Goal: Transaction & Acquisition: Obtain resource

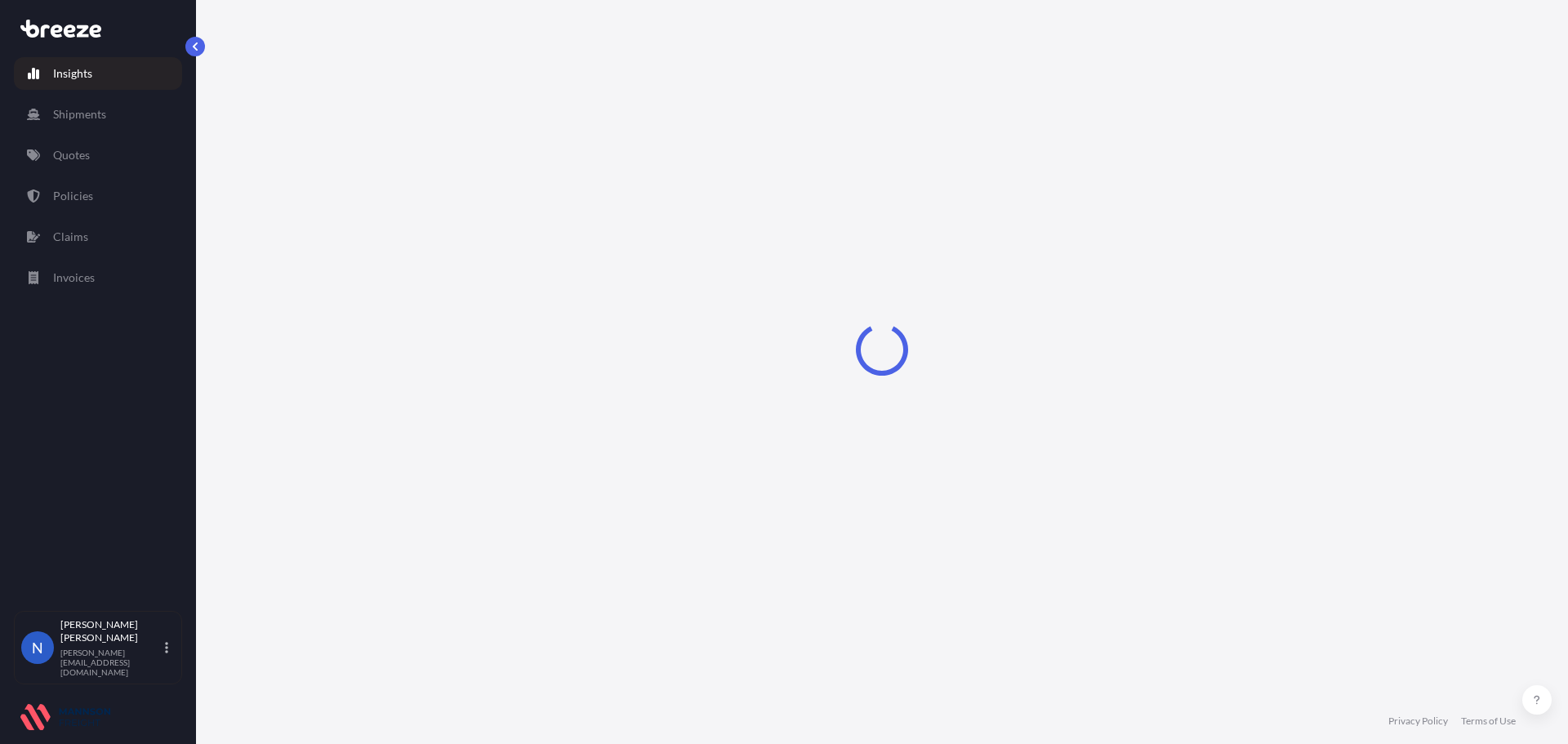
select select "2025"
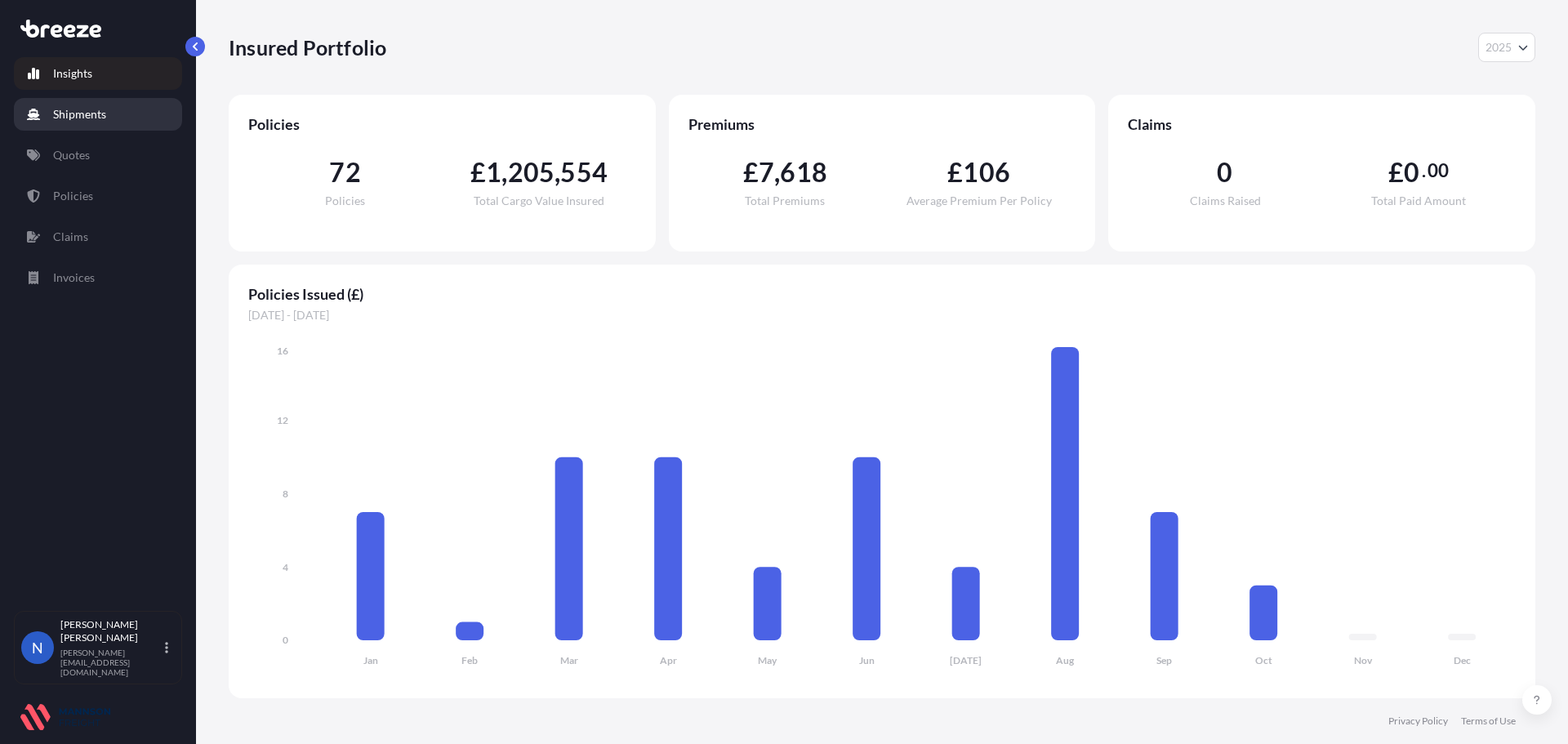
click at [75, 117] on p "Shipments" at bounding box center [80, 115] width 53 height 16
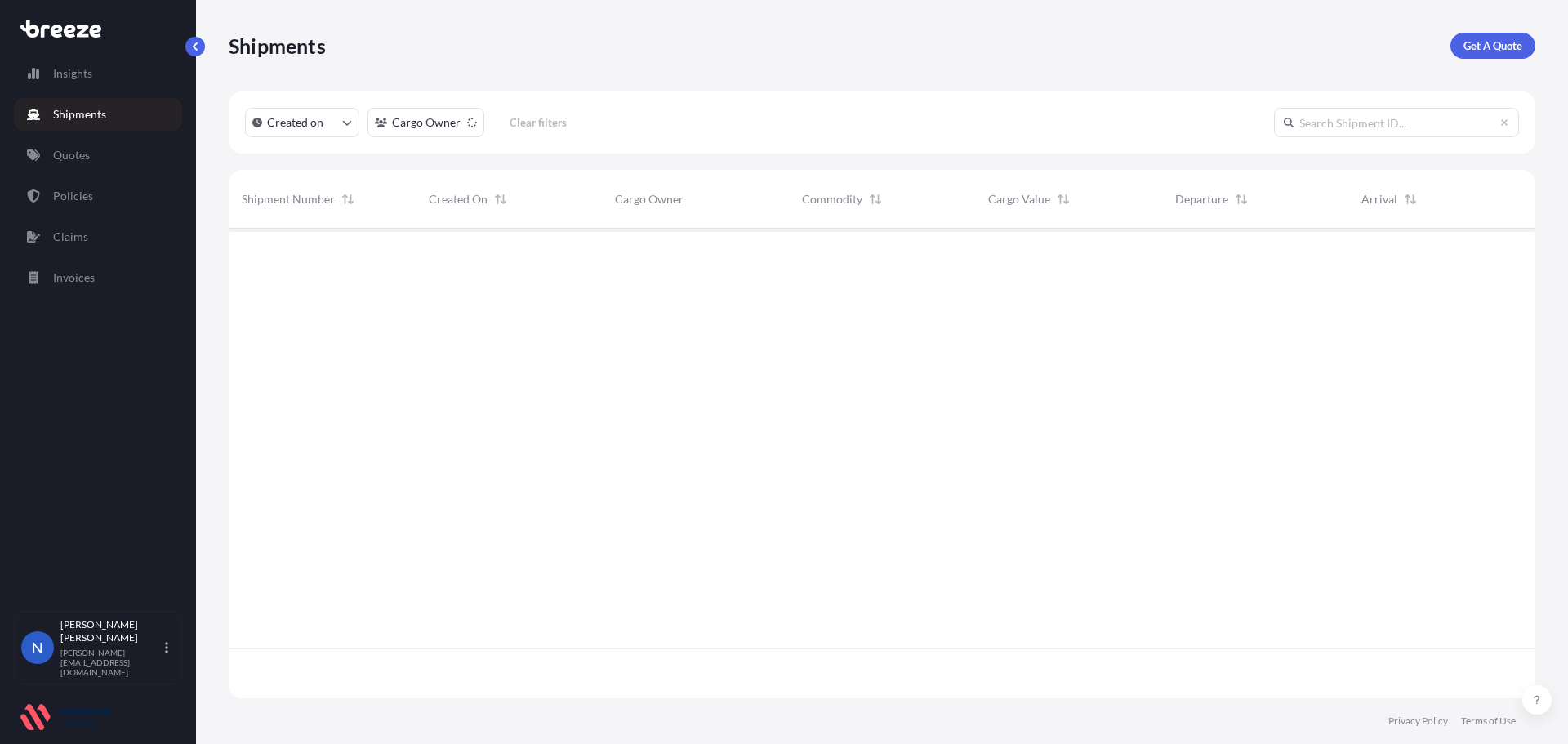
scroll to position [467, 1295]
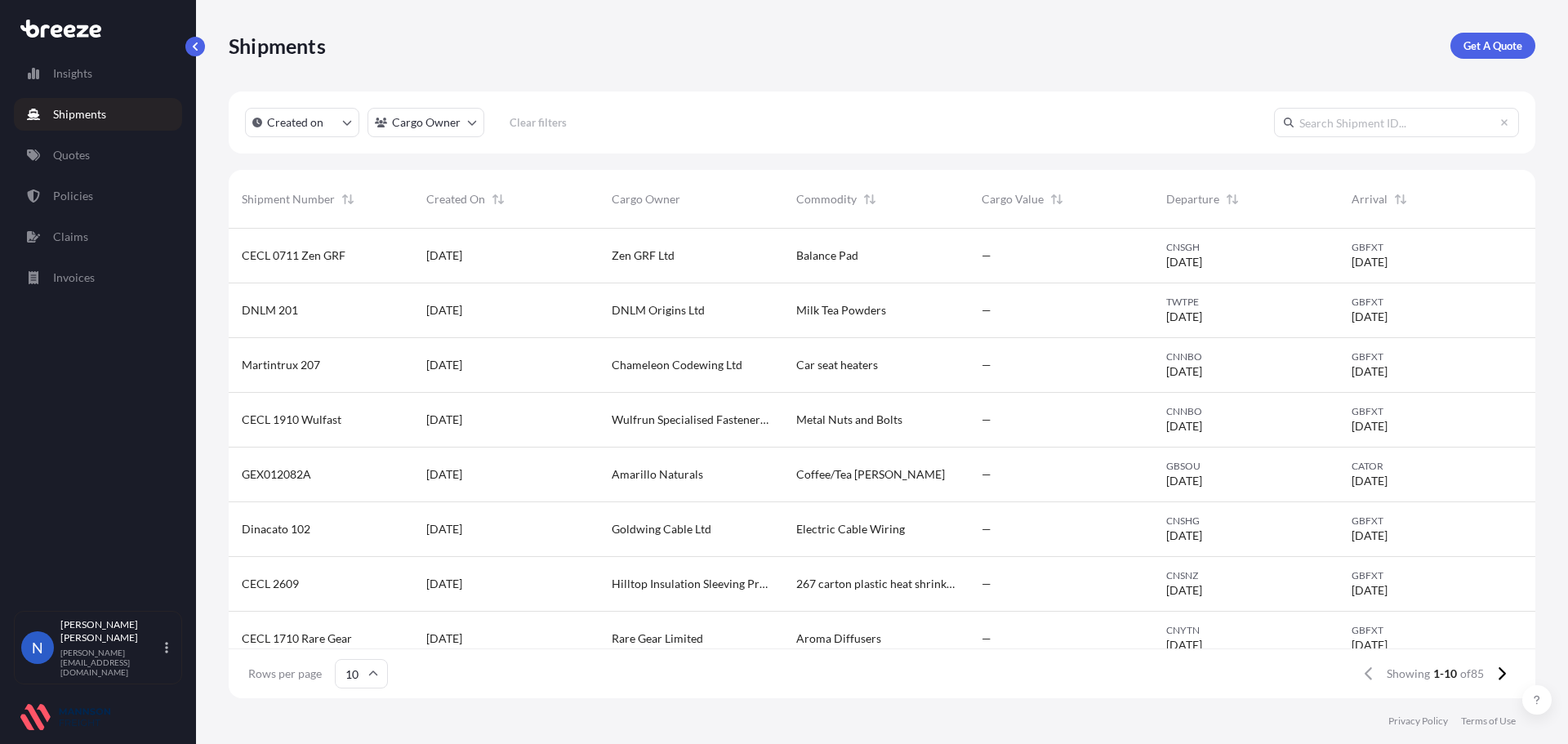
click at [1472, 59] on div "Shipments Get A Quote" at bounding box center [882, 45] width 1307 height 91
click at [1472, 51] on p "Get A Quote" at bounding box center [1493, 45] width 59 height 16
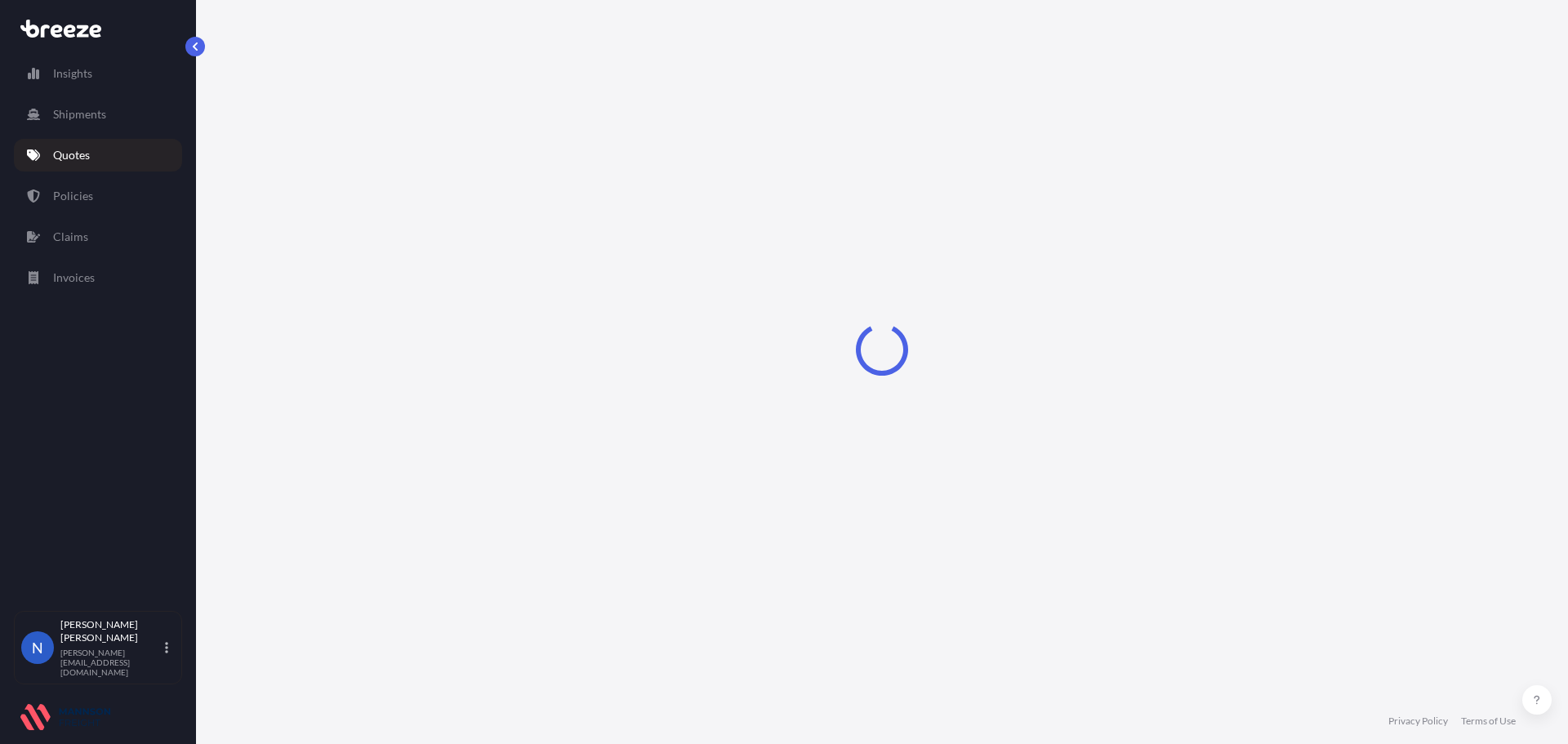
select select "Sea"
select select "1"
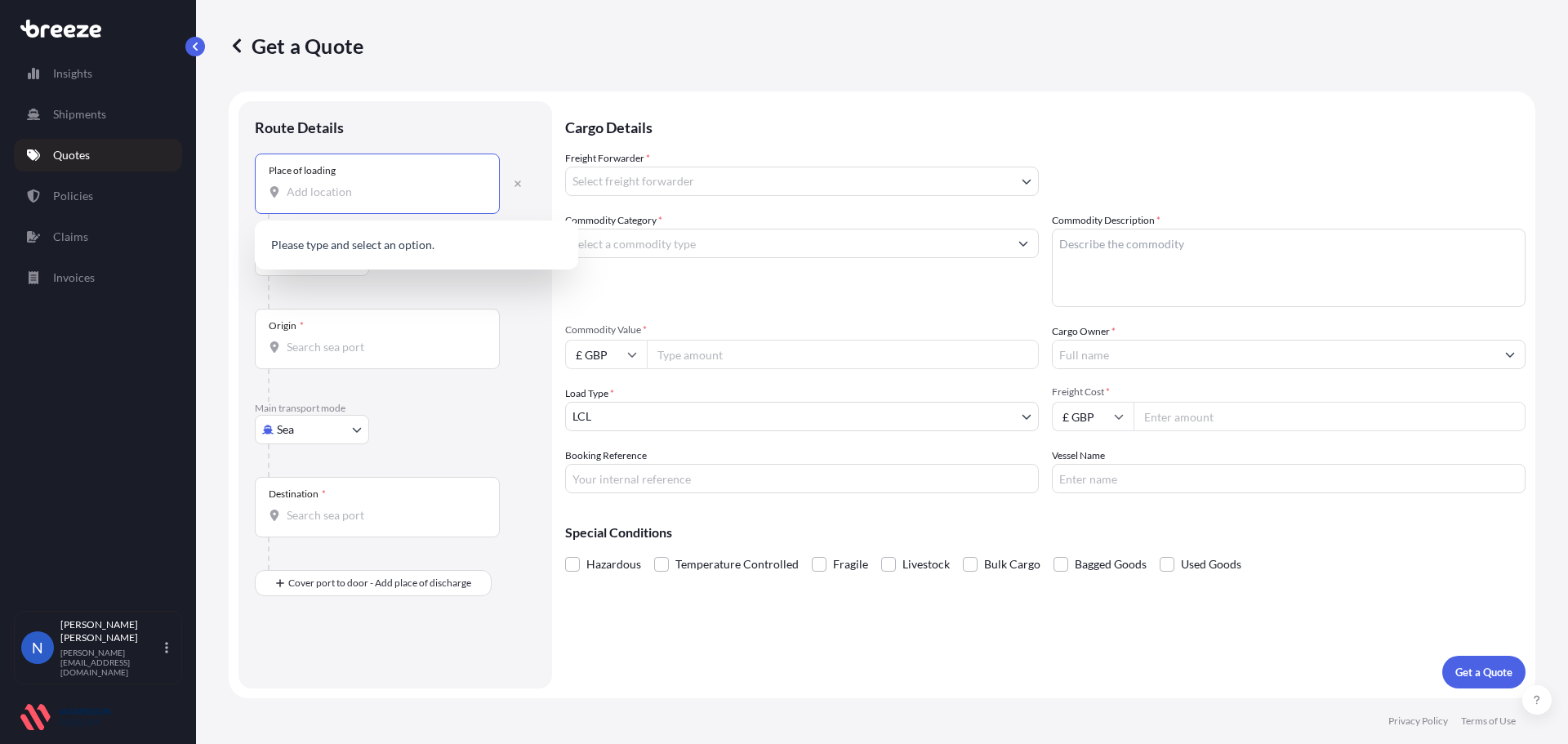
click at [382, 190] on input "Place of loading" at bounding box center [382, 192] width 193 height 16
paste input "[GEOGRAPHIC_DATA], [GEOGRAPHIC_DATA] 528226"
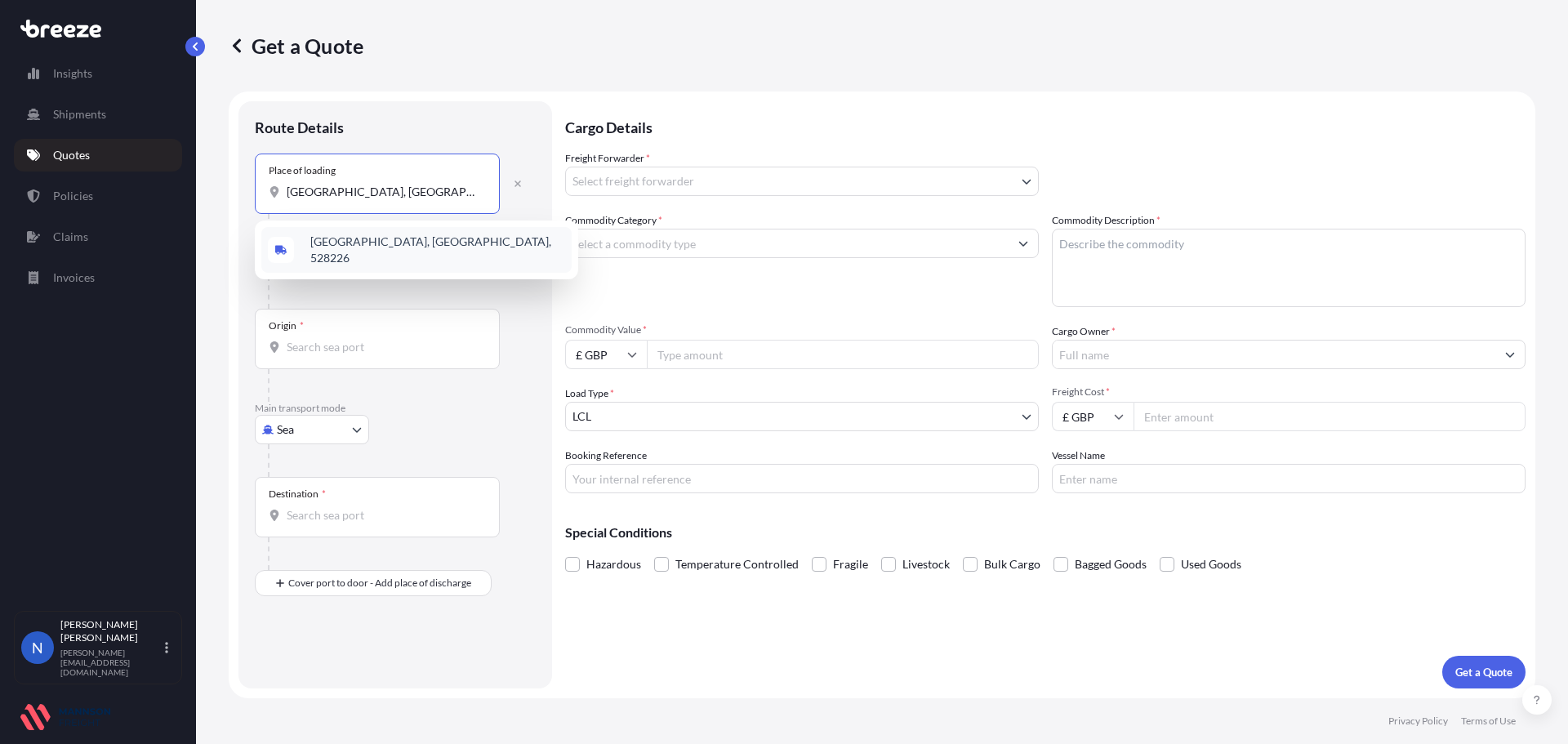
click at [374, 249] on span "[GEOGRAPHIC_DATA], [GEOGRAPHIC_DATA], 528226" at bounding box center [437, 249] width 255 height 33
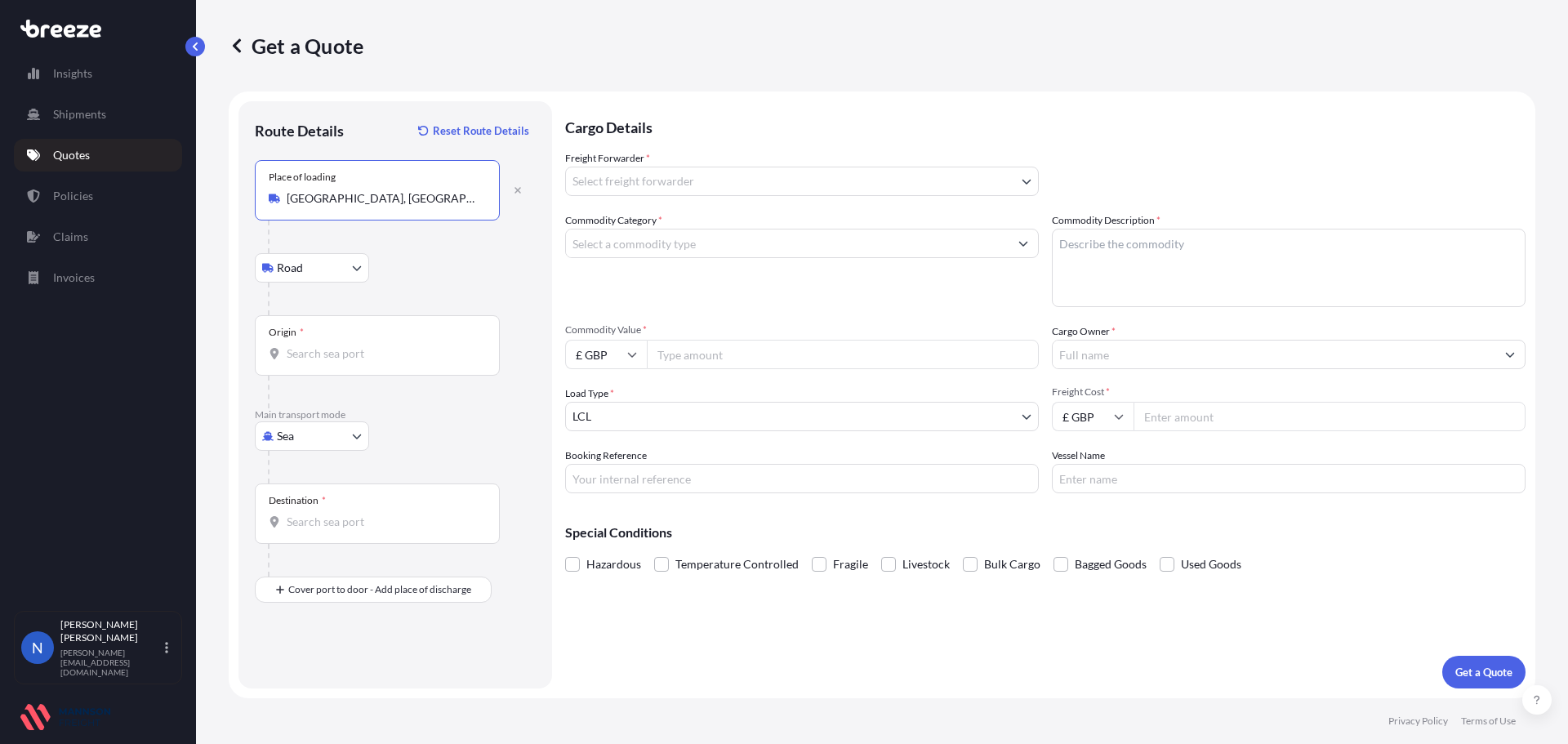
type input "[GEOGRAPHIC_DATA], [GEOGRAPHIC_DATA], 528226"
click at [333, 355] on input "Origin *" at bounding box center [382, 353] width 193 height 16
type input "YANTIAN"
